Goal: Book appointment/travel/reservation

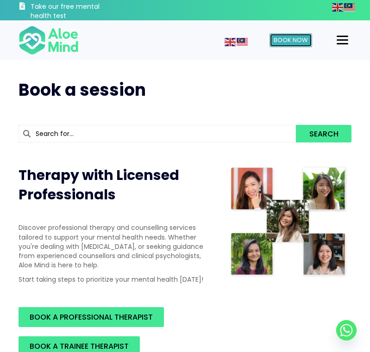
click at [291, 40] on span "Book Now" at bounding box center [290, 40] width 34 height 9
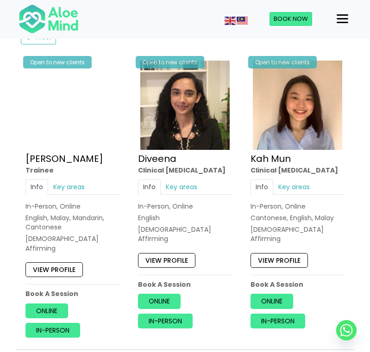
scroll to position [478, 0]
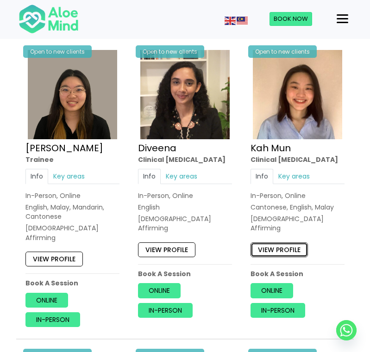
click at [284, 244] on link "View profile" at bounding box center [278, 249] width 57 height 15
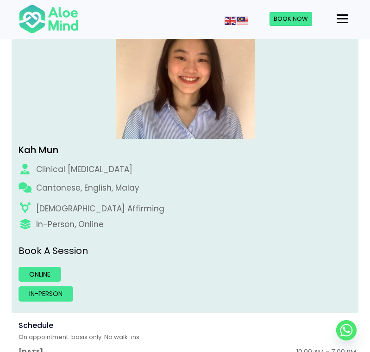
scroll to position [189, 0]
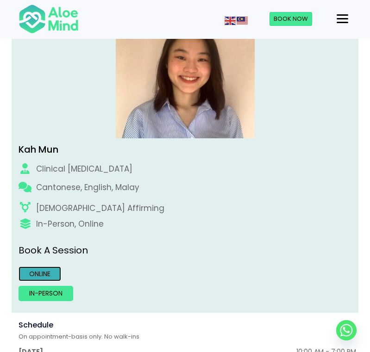
click at [29, 273] on link "Online" at bounding box center [40, 273] width 43 height 15
